Goal: Task Accomplishment & Management: Manage account settings

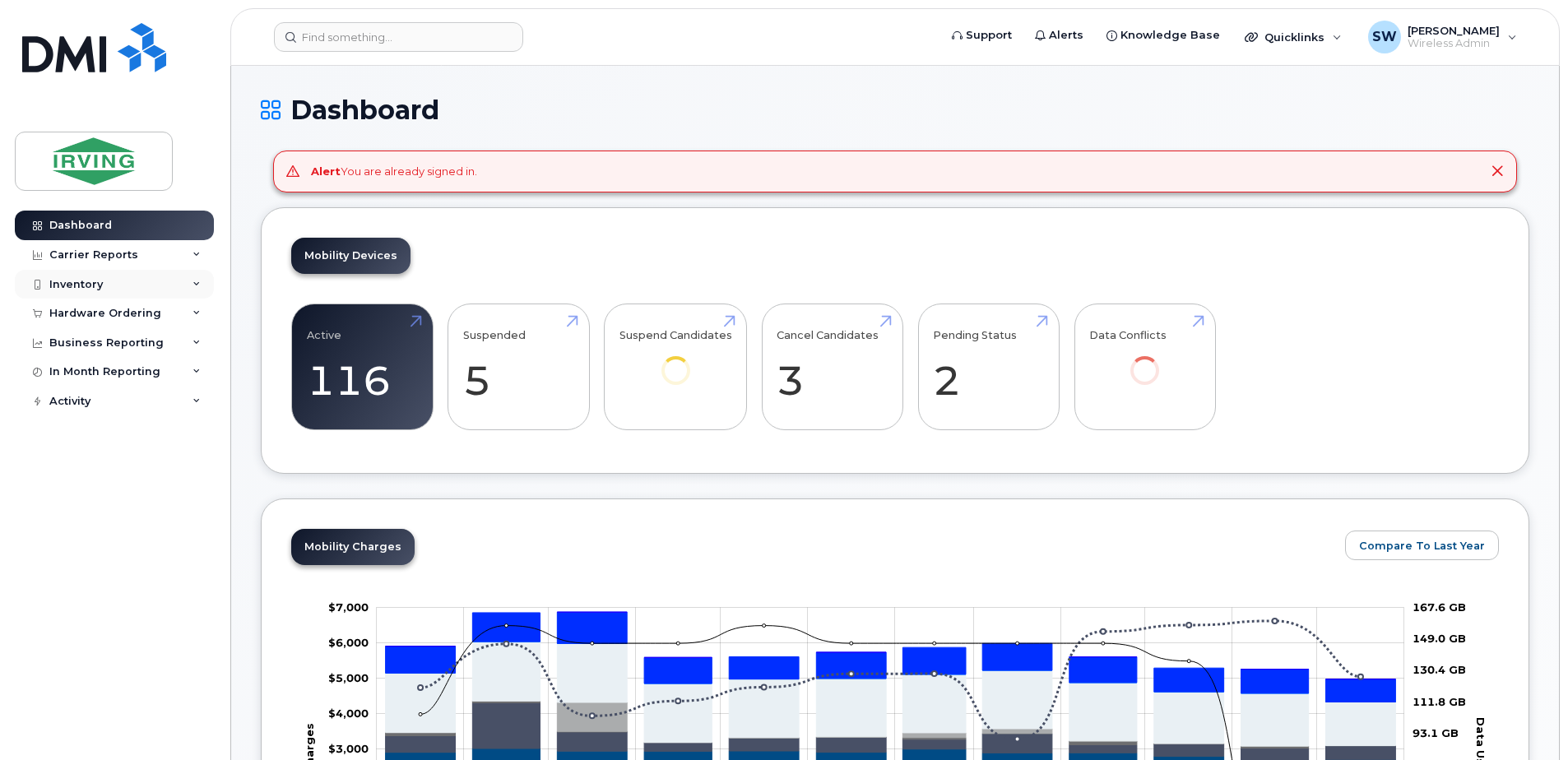
click at [79, 287] on div "Inventory" at bounding box center [76, 284] width 54 height 13
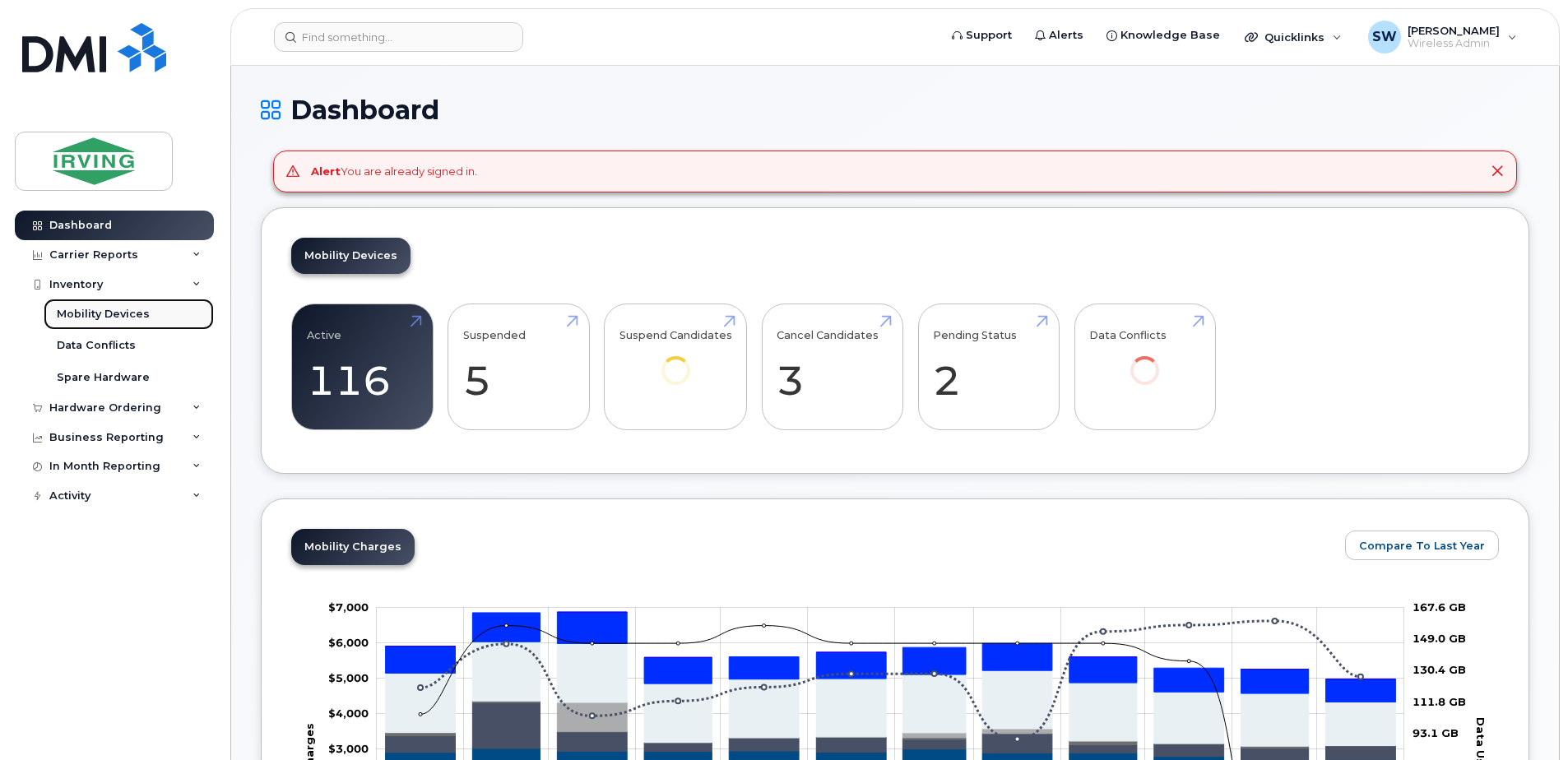
click at [87, 311] on div "Mobility Devices" at bounding box center [104, 314] width 93 height 15
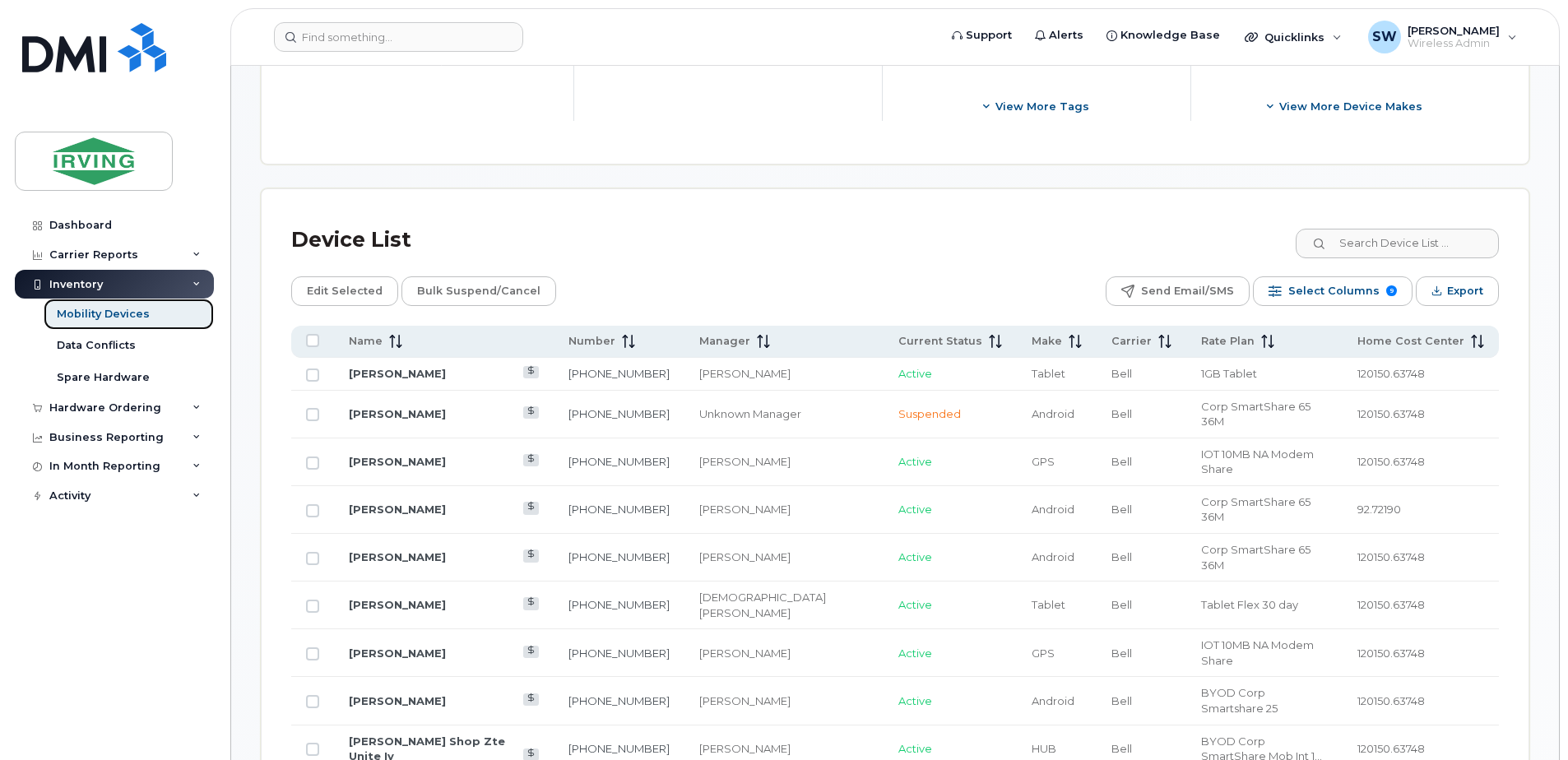
scroll to position [699, 0]
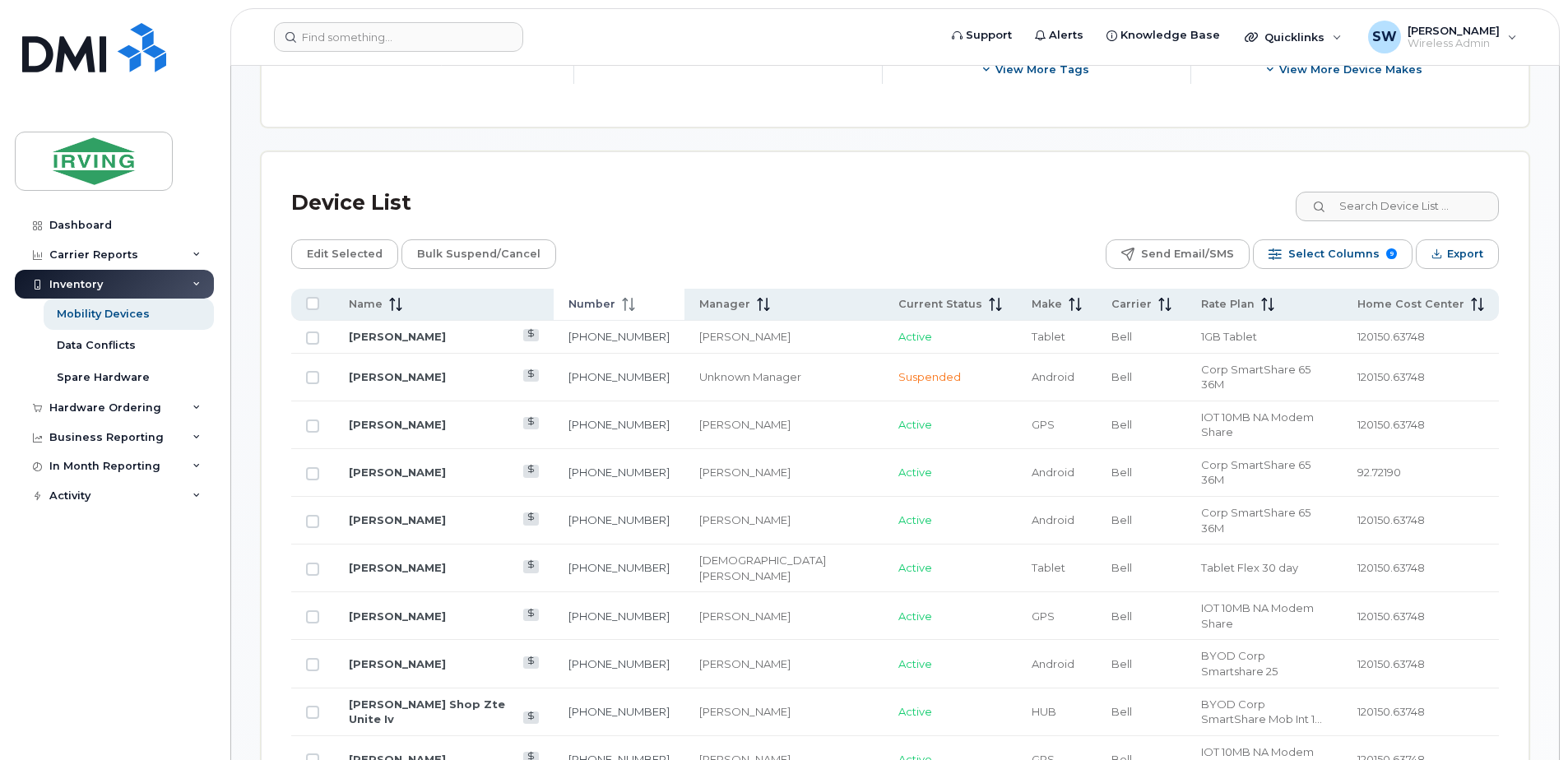
click at [600, 305] on span "Number" at bounding box center [592, 304] width 47 height 15
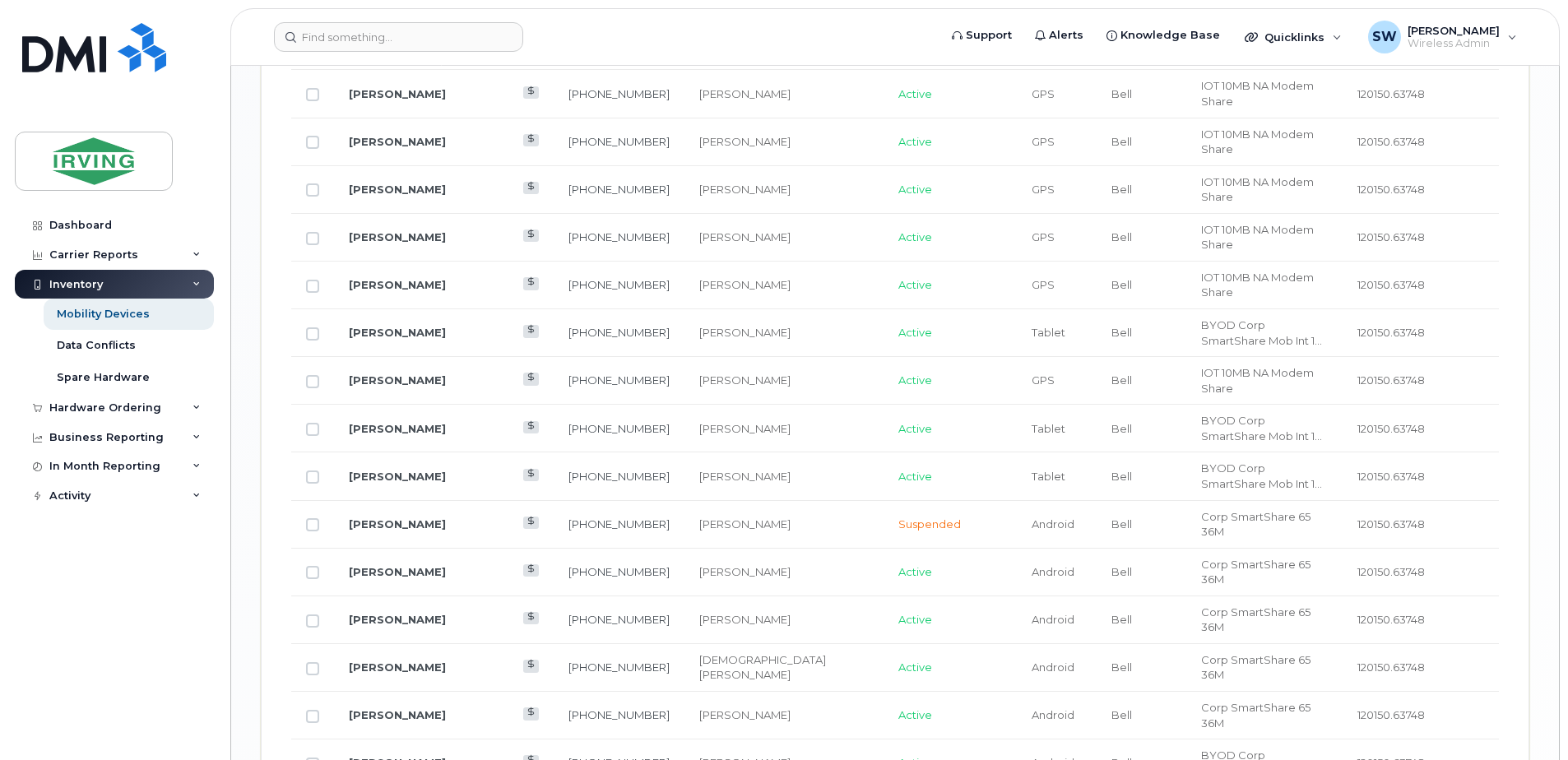
scroll to position [2039, 0]
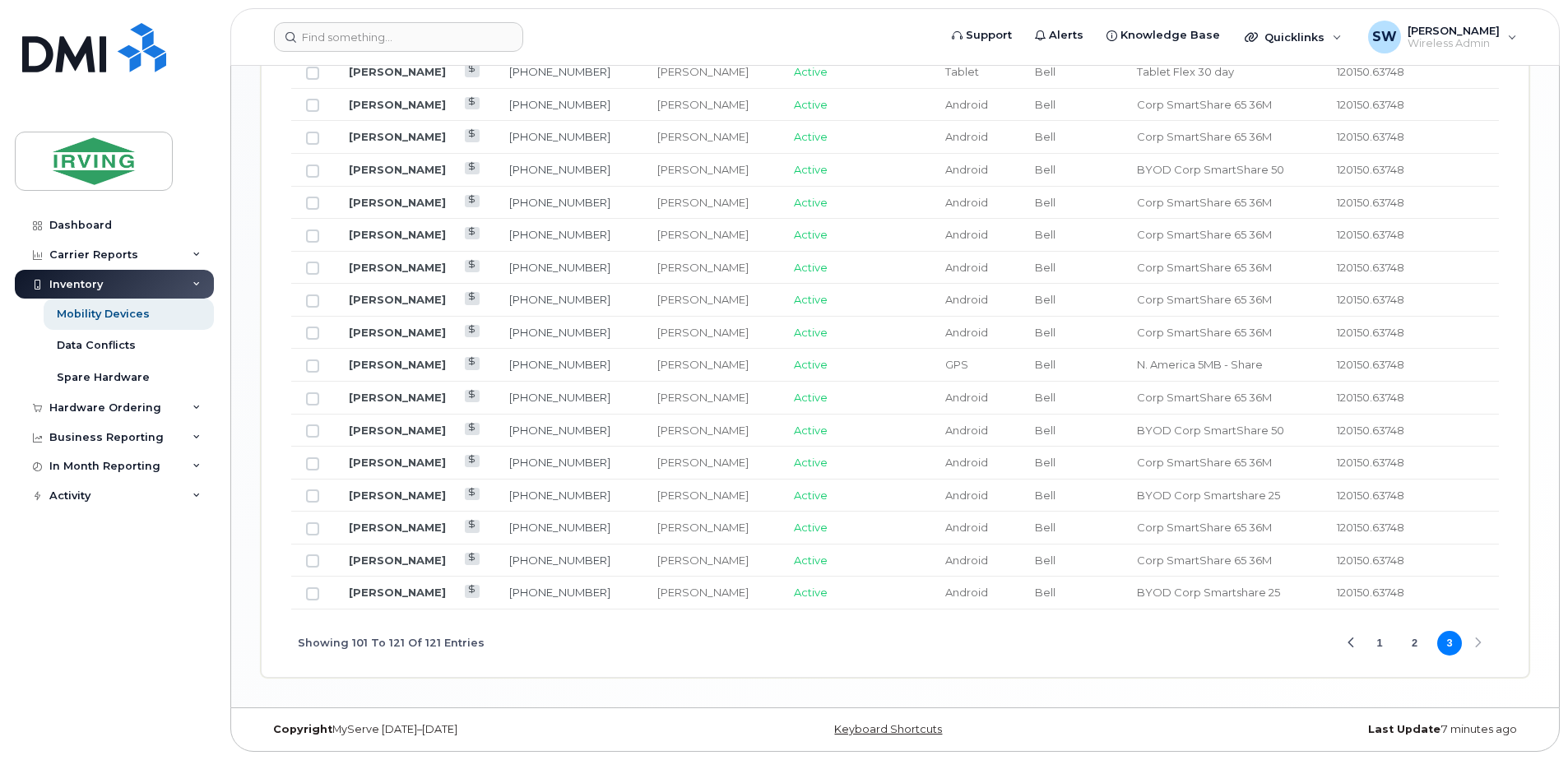
scroll to position [1094, 0]
click at [437, 361] on link "[PERSON_NAME]" at bounding box center [397, 364] width 97 height 13
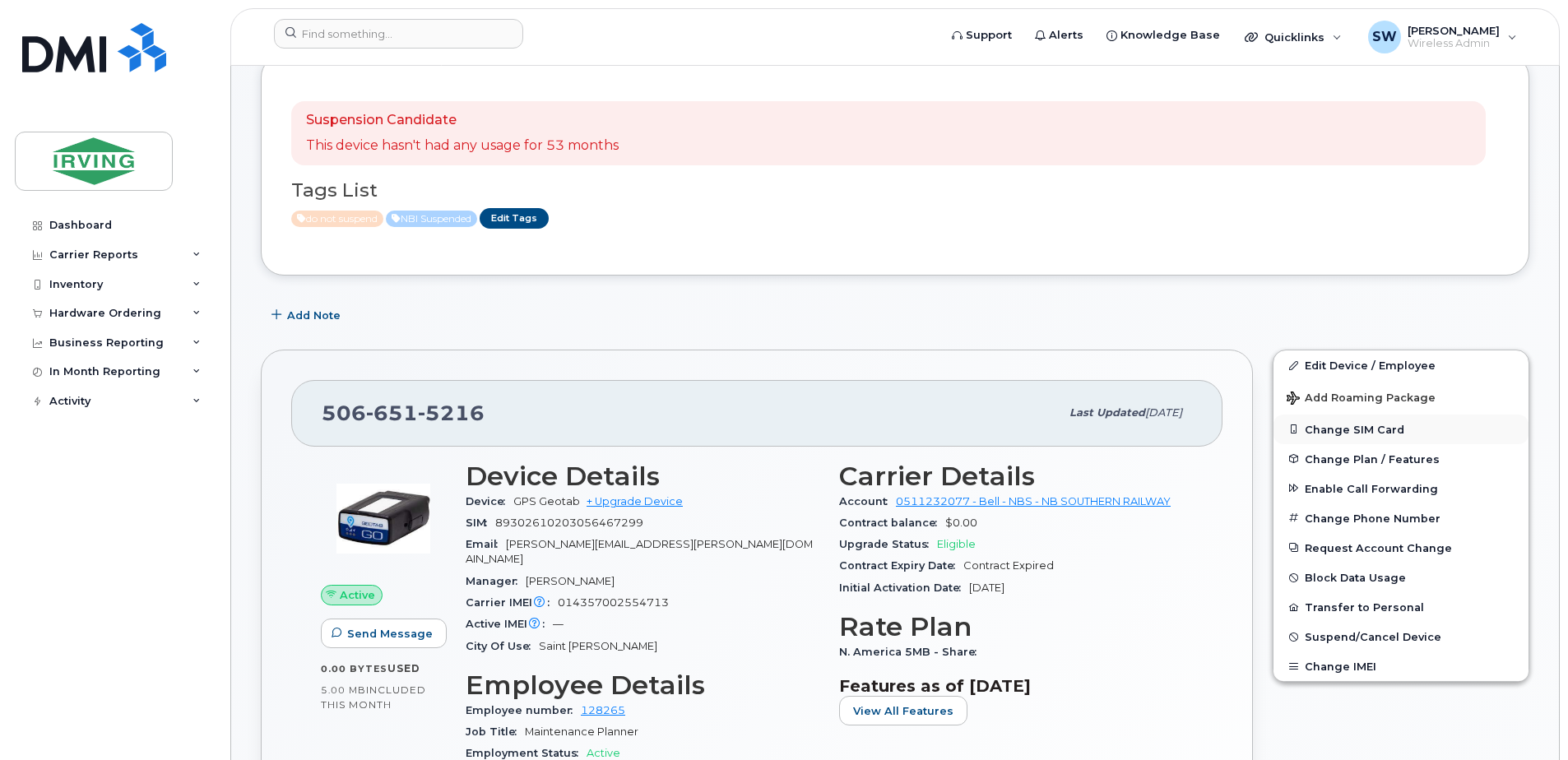
scroll to position [329, 0]
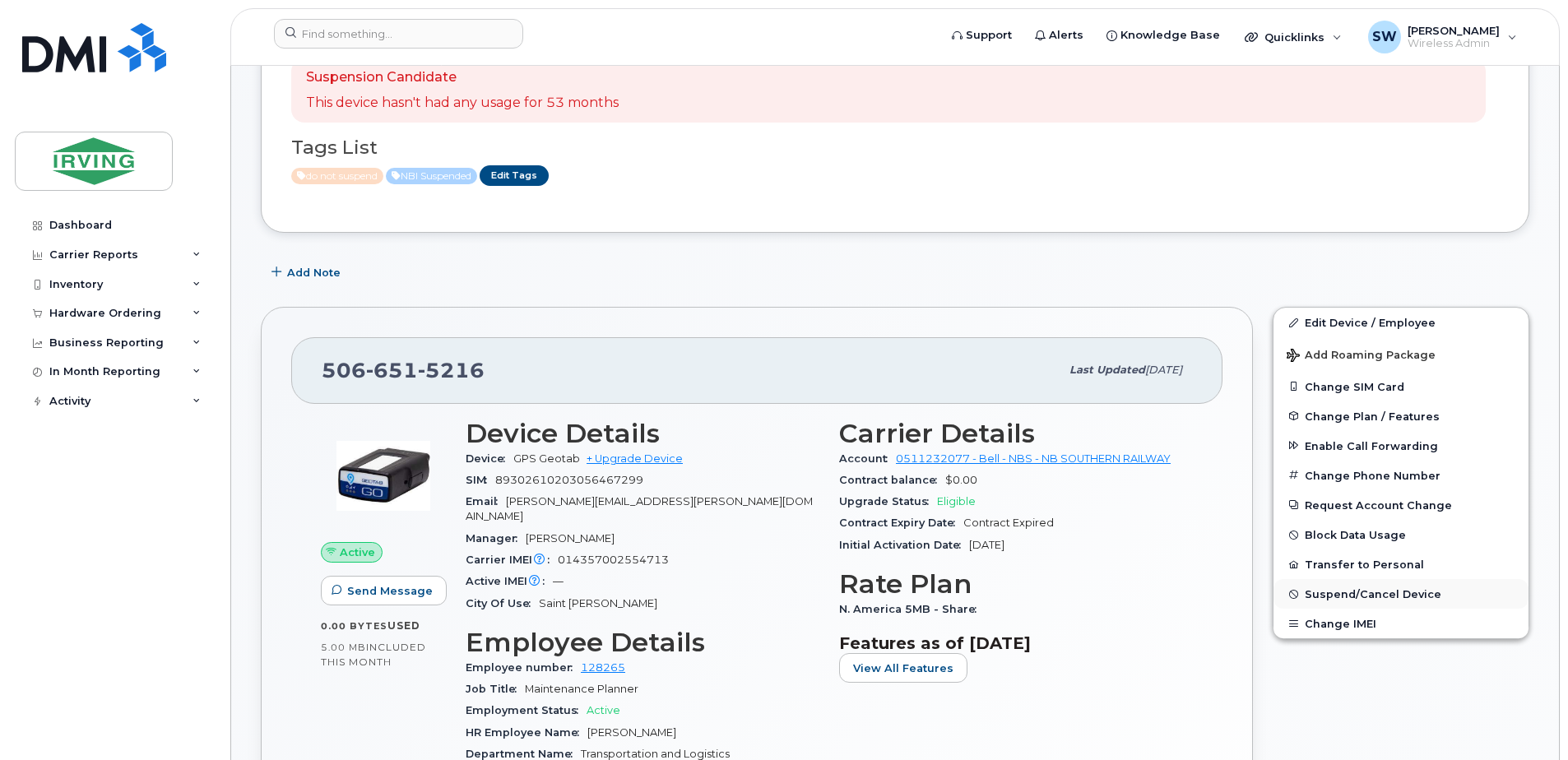
click at [1347, 592] on span "Suspend/Cancel Device" at bounding box center [1373, 594] width 137 height 12
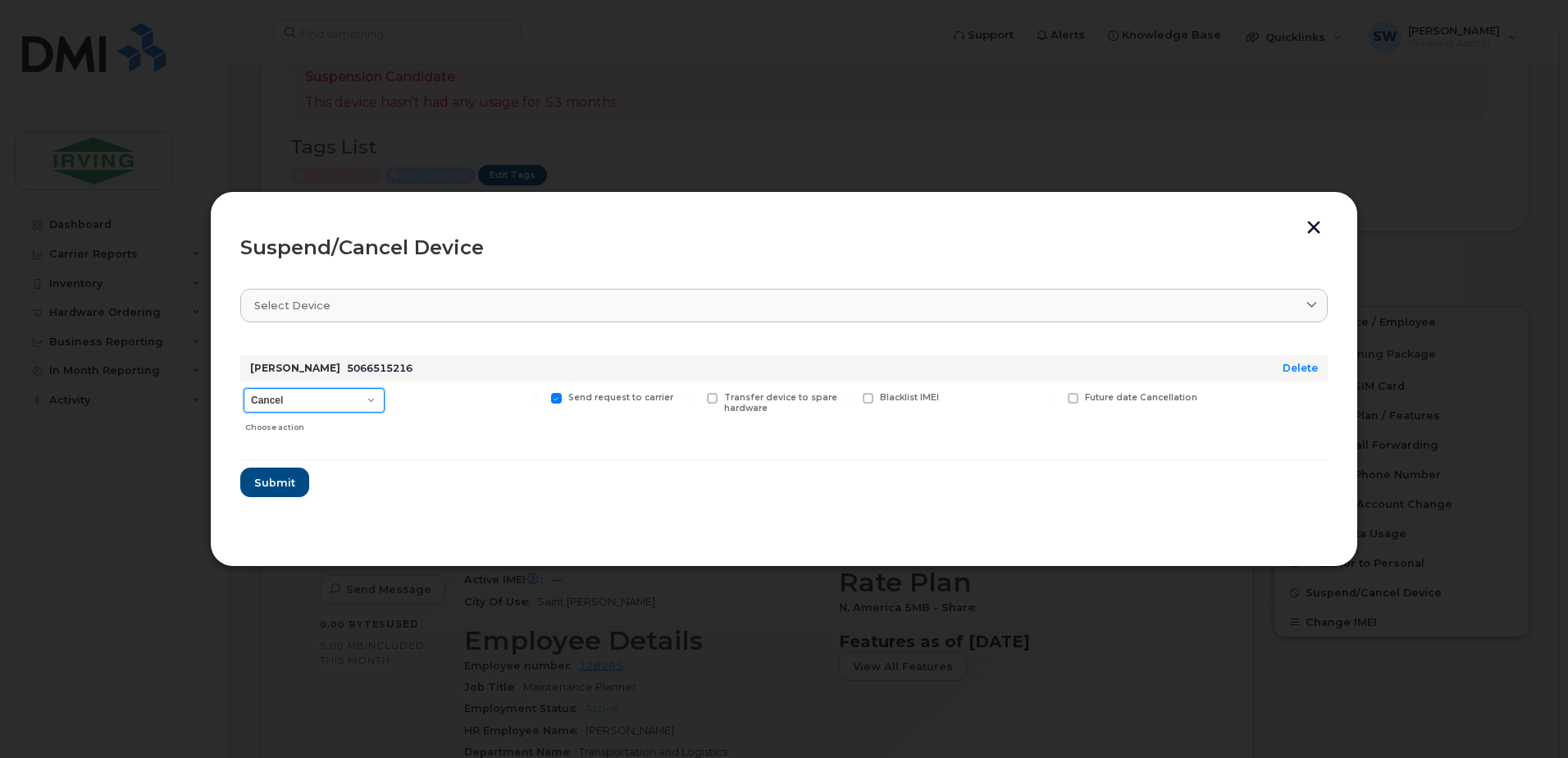
click at [360, 403] on select "Cancel Suspend - Extend Suspension Suspend - Reduced Rate Suspend - Full Rate S…" at bounding box center [313, 400] width 141 height 25
click at [243, 388] on select "Cancel Suspend - Extend Suspension Suspend - Reduced Rate Suspend - Full Rate S…" at bounding box center [313, 400] width 141 height 25
click at [266, 482] on span "Submit" at bounding box center [274, 483] width 41 height 16
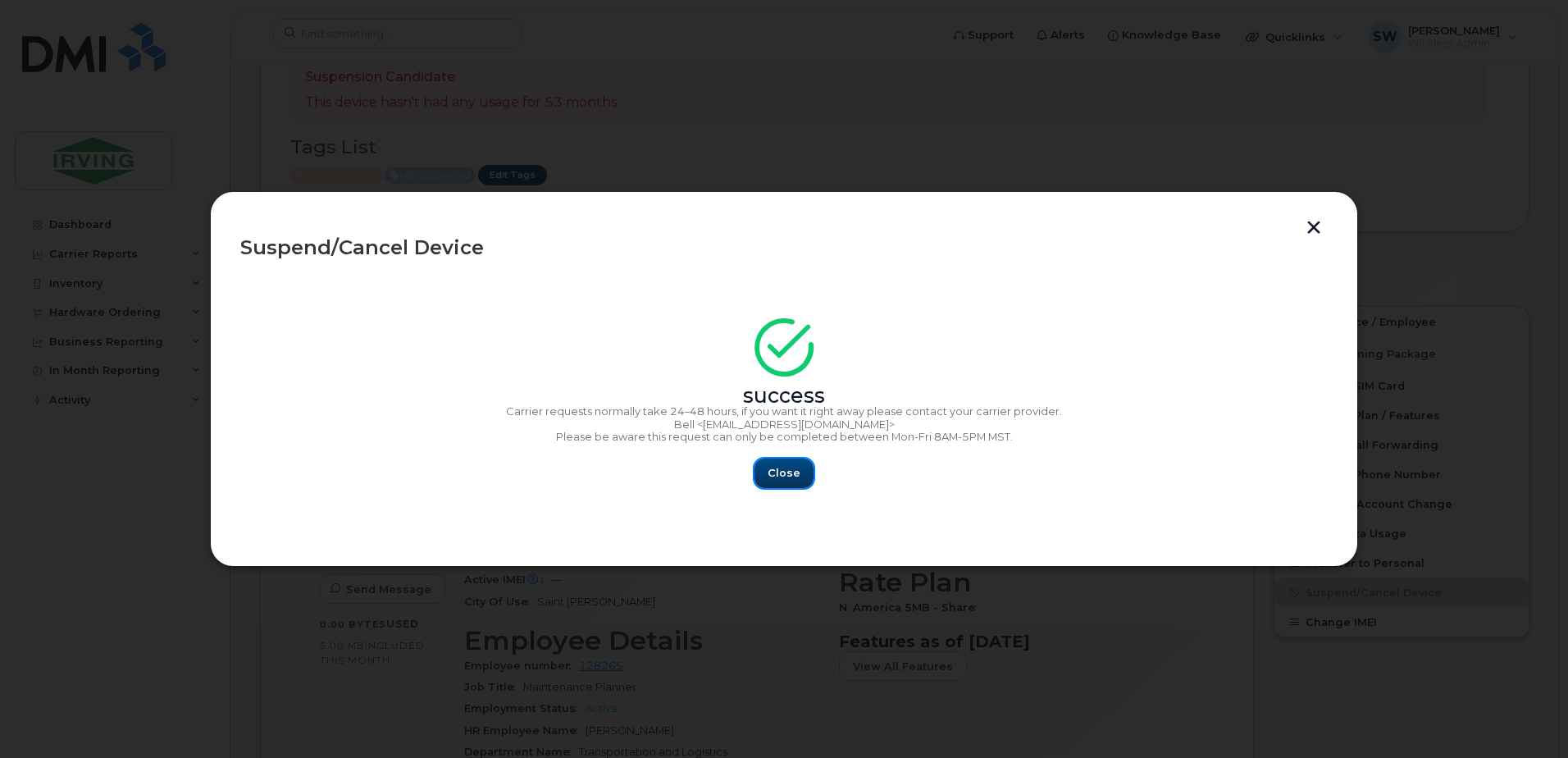
click at [795, 476] on span "Close" at bounding box center [783, 473] width 32 height 16
